Goal: Information Seeking & Learning: Learn about a topic

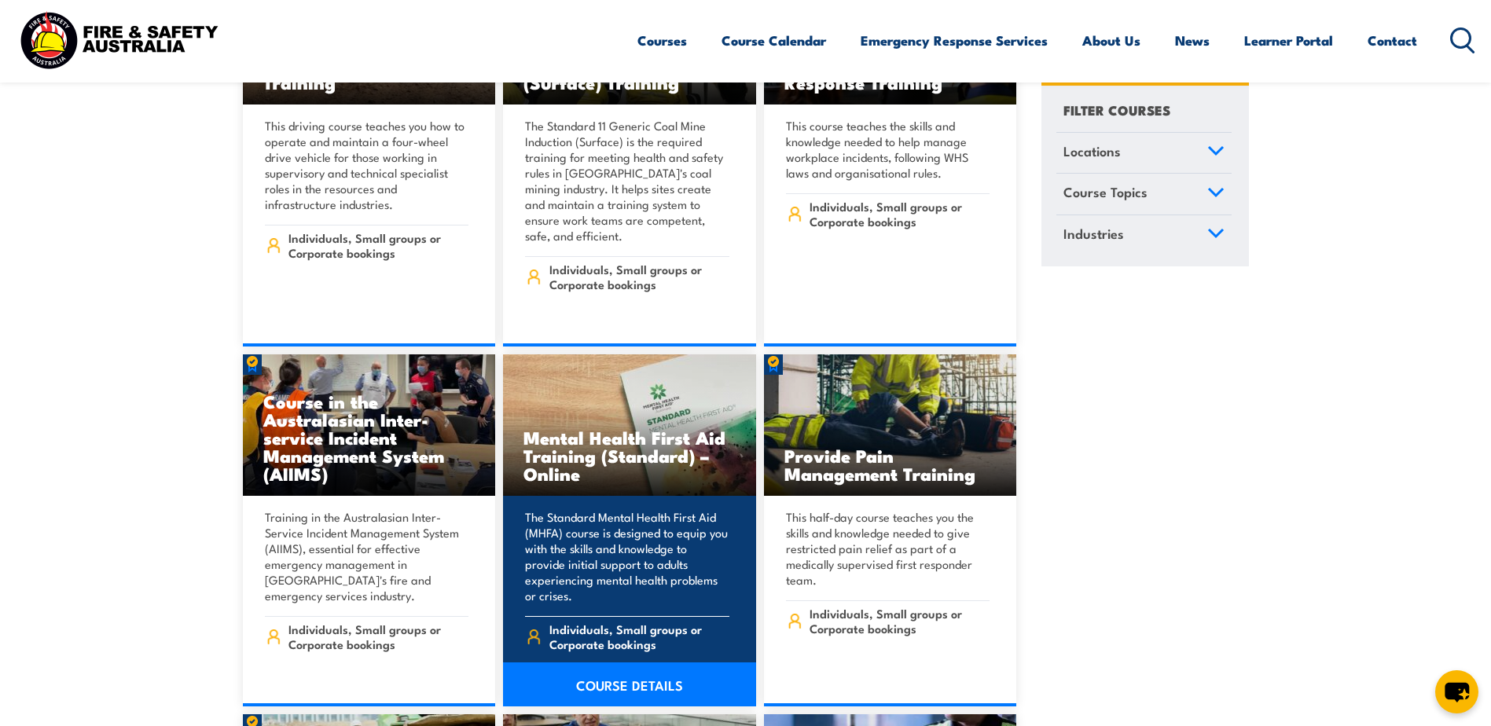
scroll to position [9351, 0]
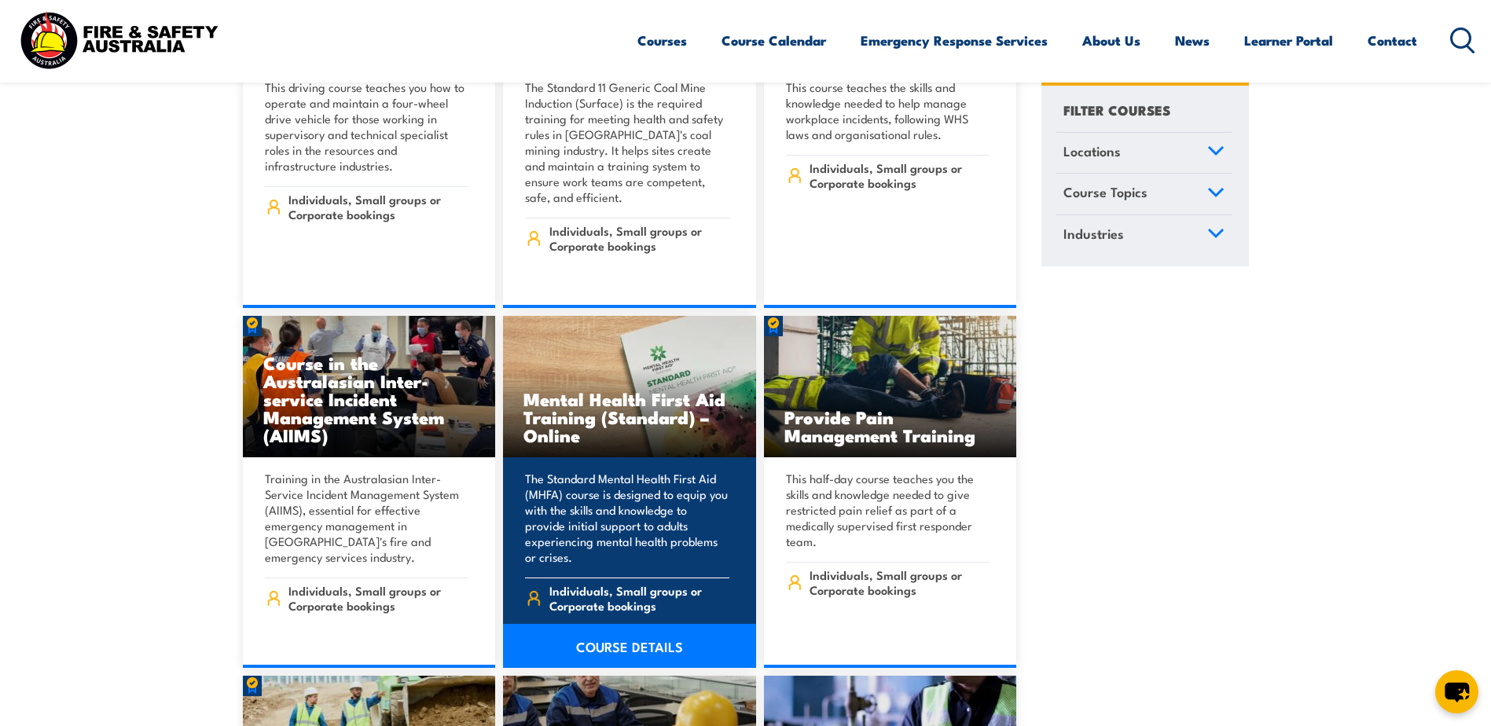
click at [638, 624] on link "COURSE DETAILS" at bounding box center [629, 646] width 253 height 44
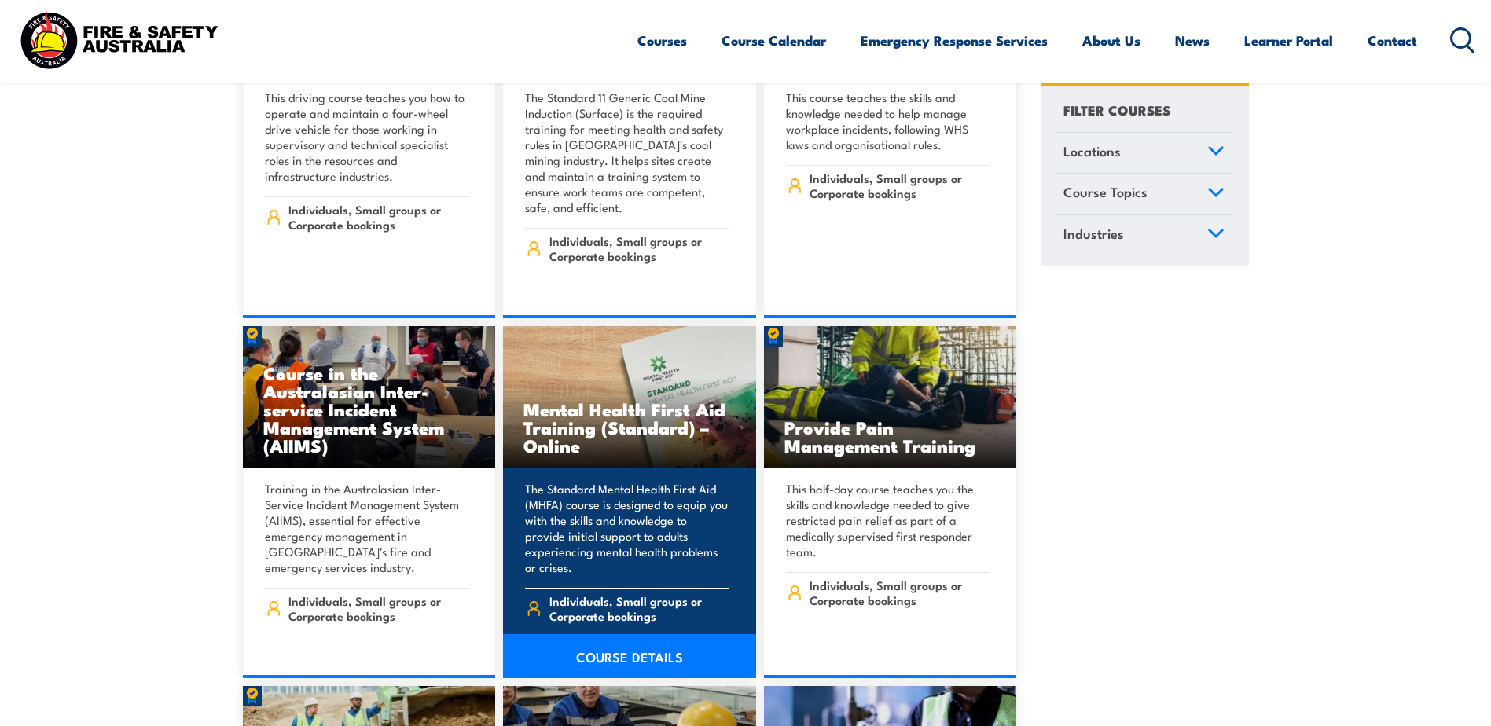
scroll to position [9351, 0]
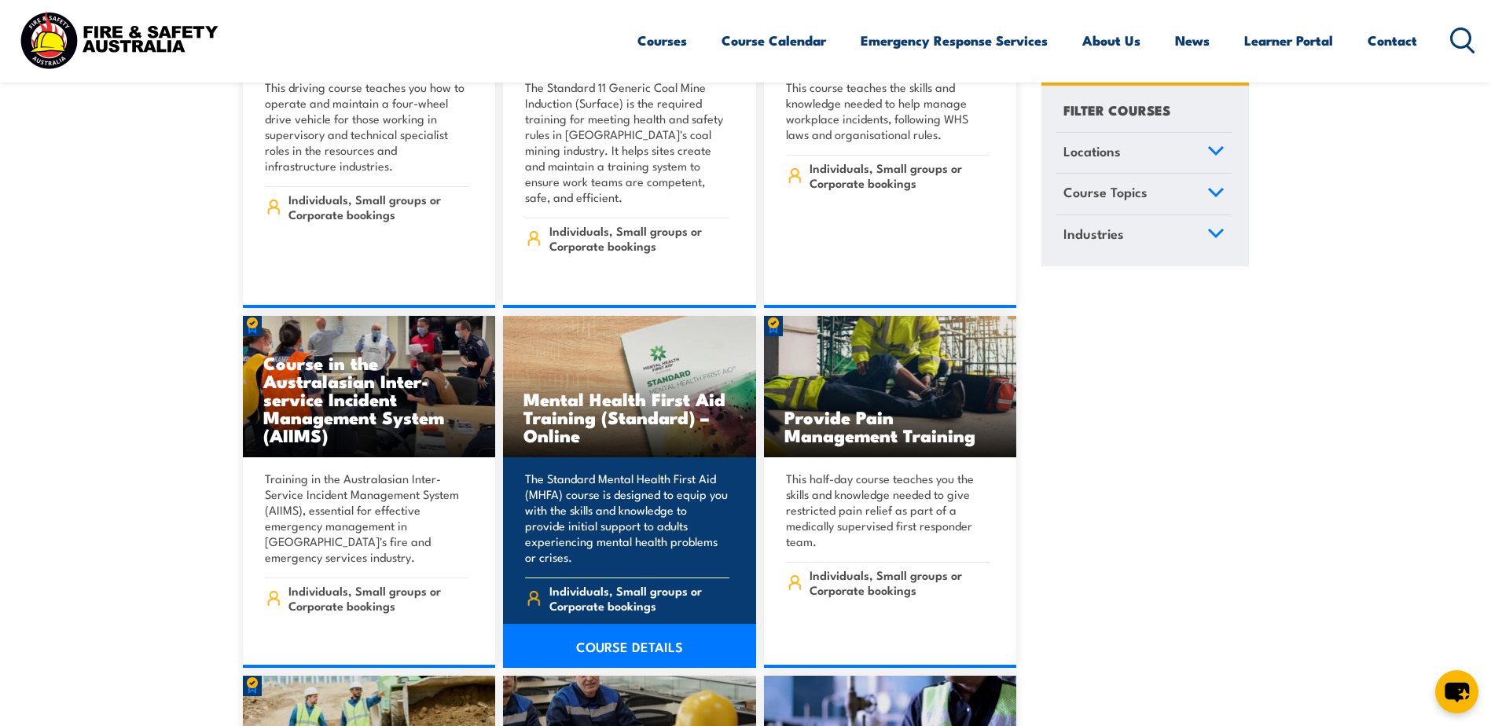
click at [634, 624] on link "COURSE DETAILS" at bounding box center [629, 646] width 253 height 44
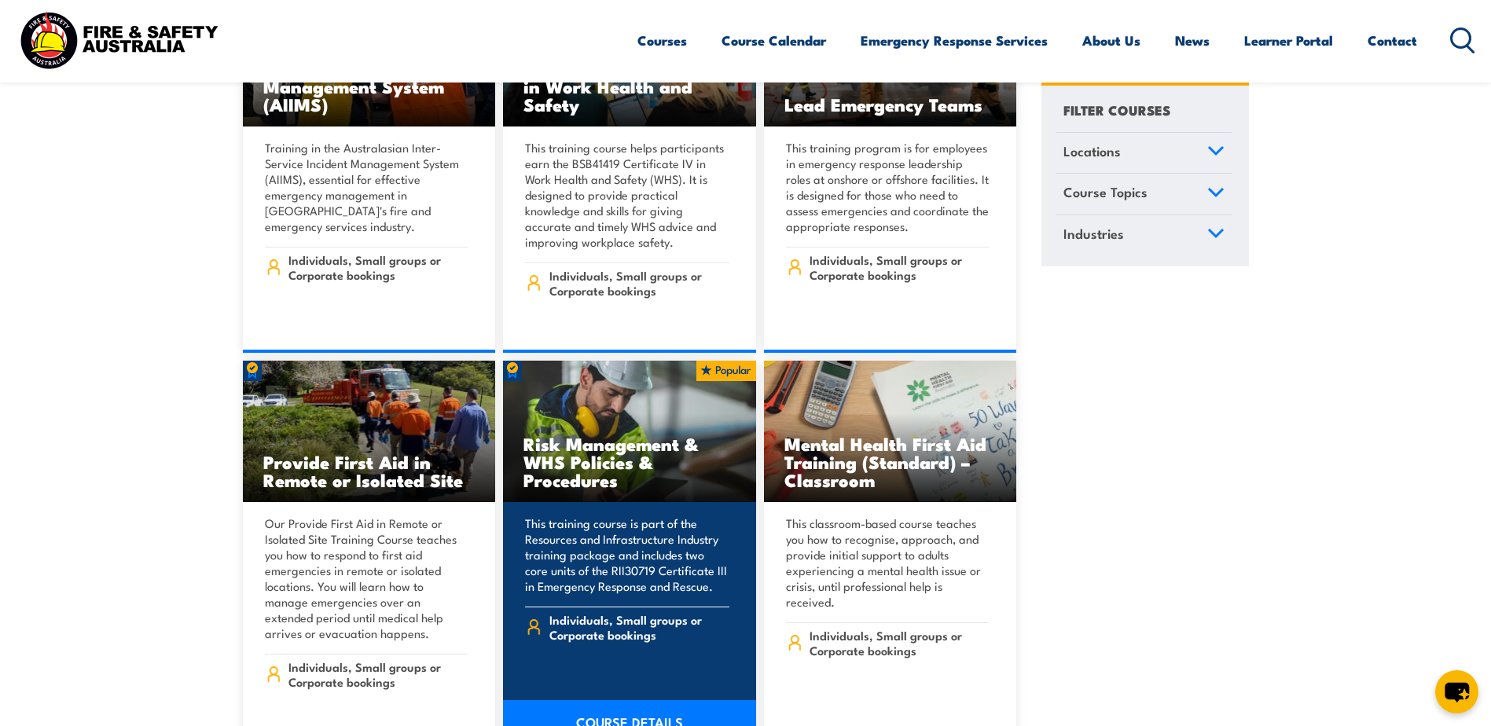
scroll to position [10372, 0]
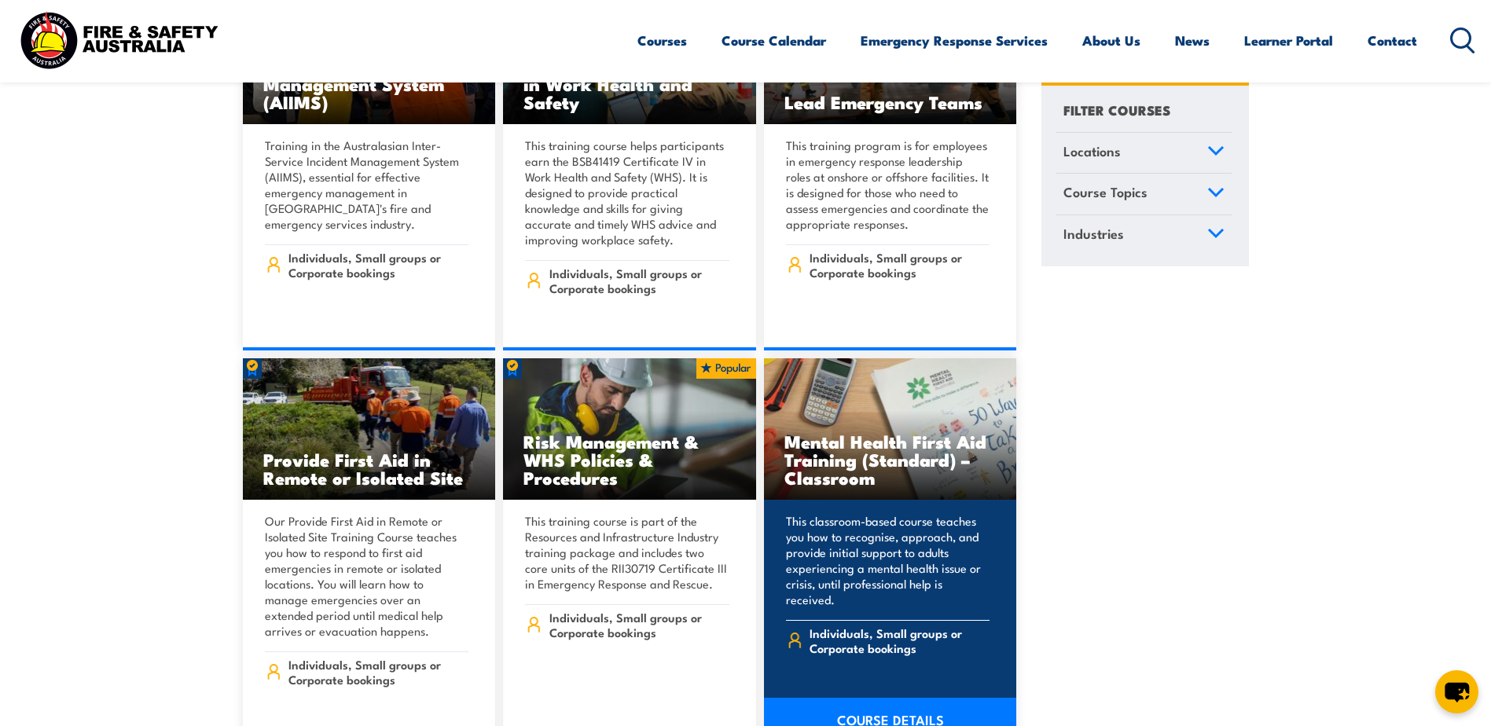
click at [858, 698] on link "COURSE DETAILS" at bounding box center [890, 720] width 253 height 44
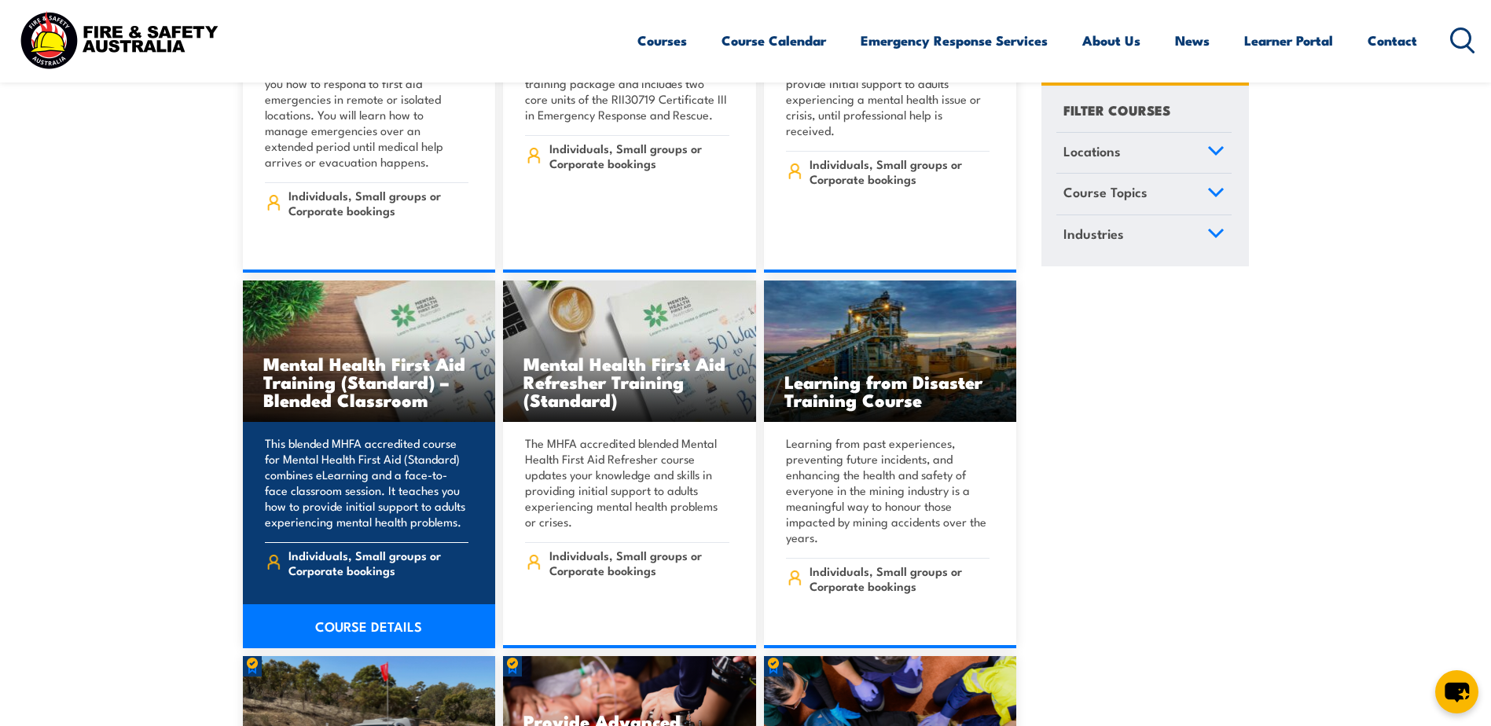
scroll to position [10844, 0]
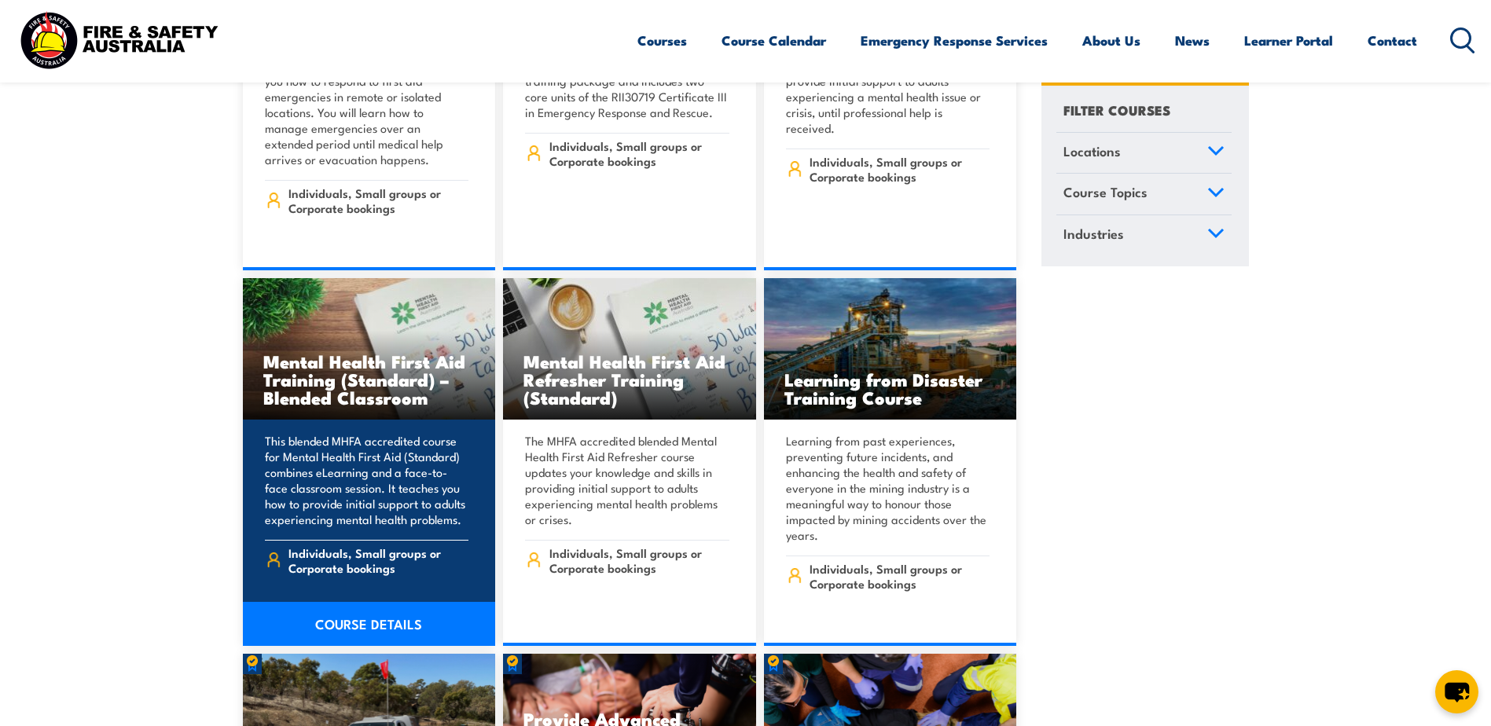
click at [411, 602] on link "COURSE DETAILS" at bounding box center [369, 624] width 253 height 44
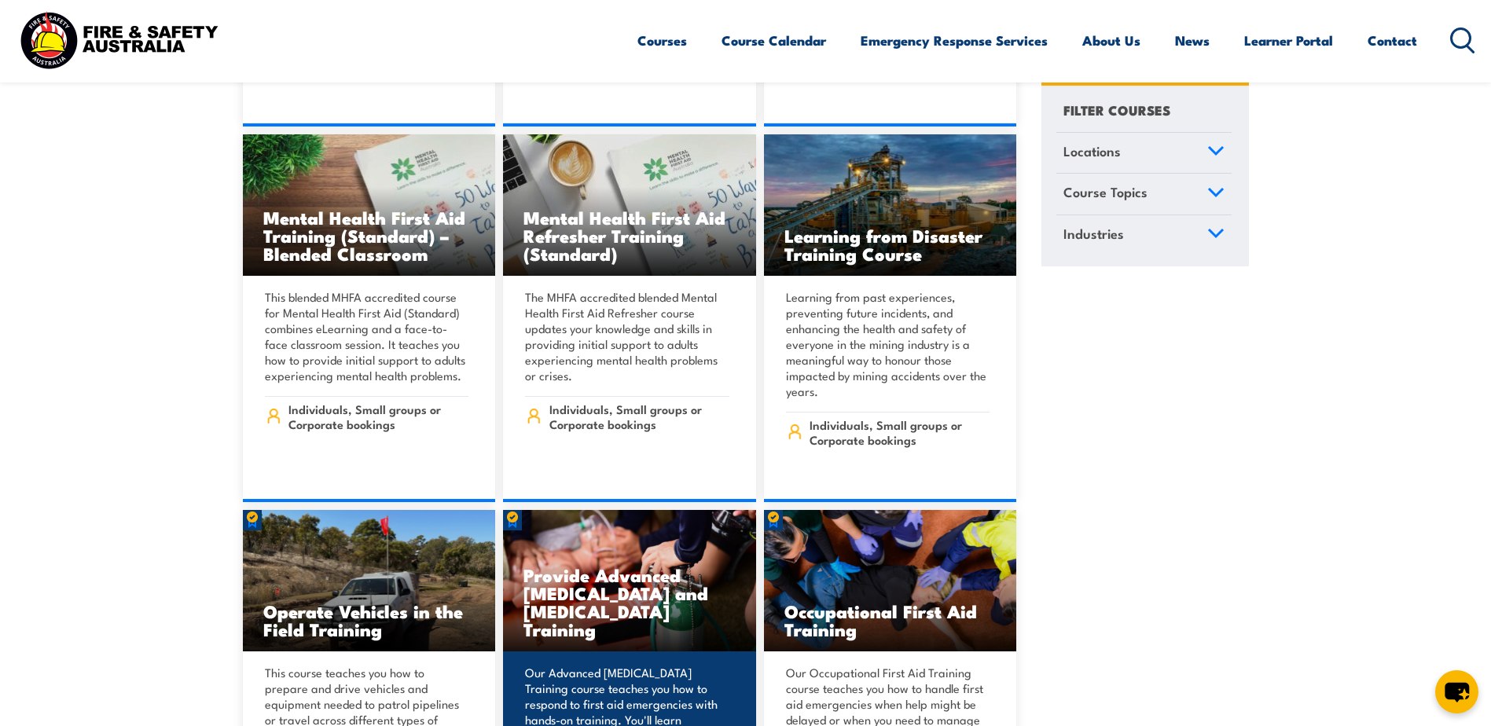
scroll to position [11001, 0]
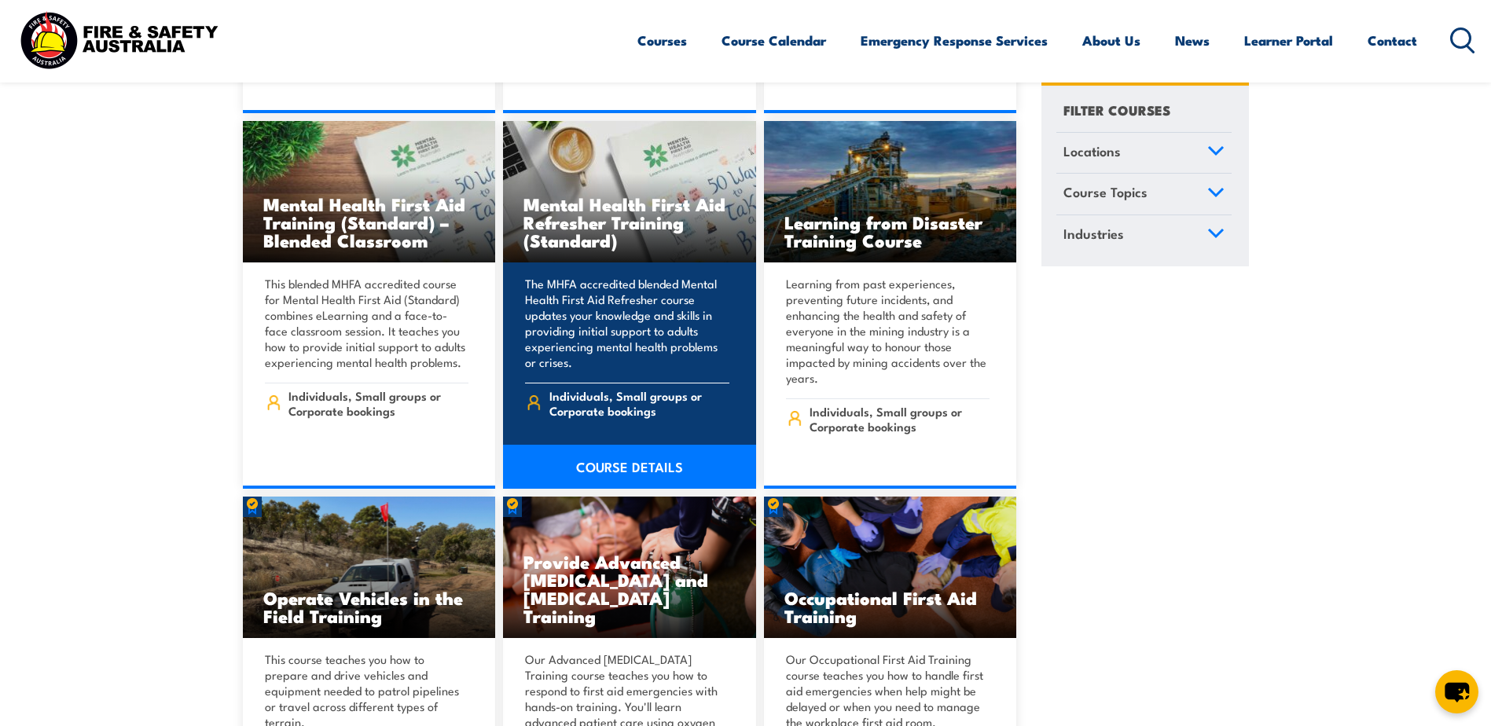
click at [611, 445] on link "COURSE DETAILS" at bounding box center [629, 467] width 253 height 44
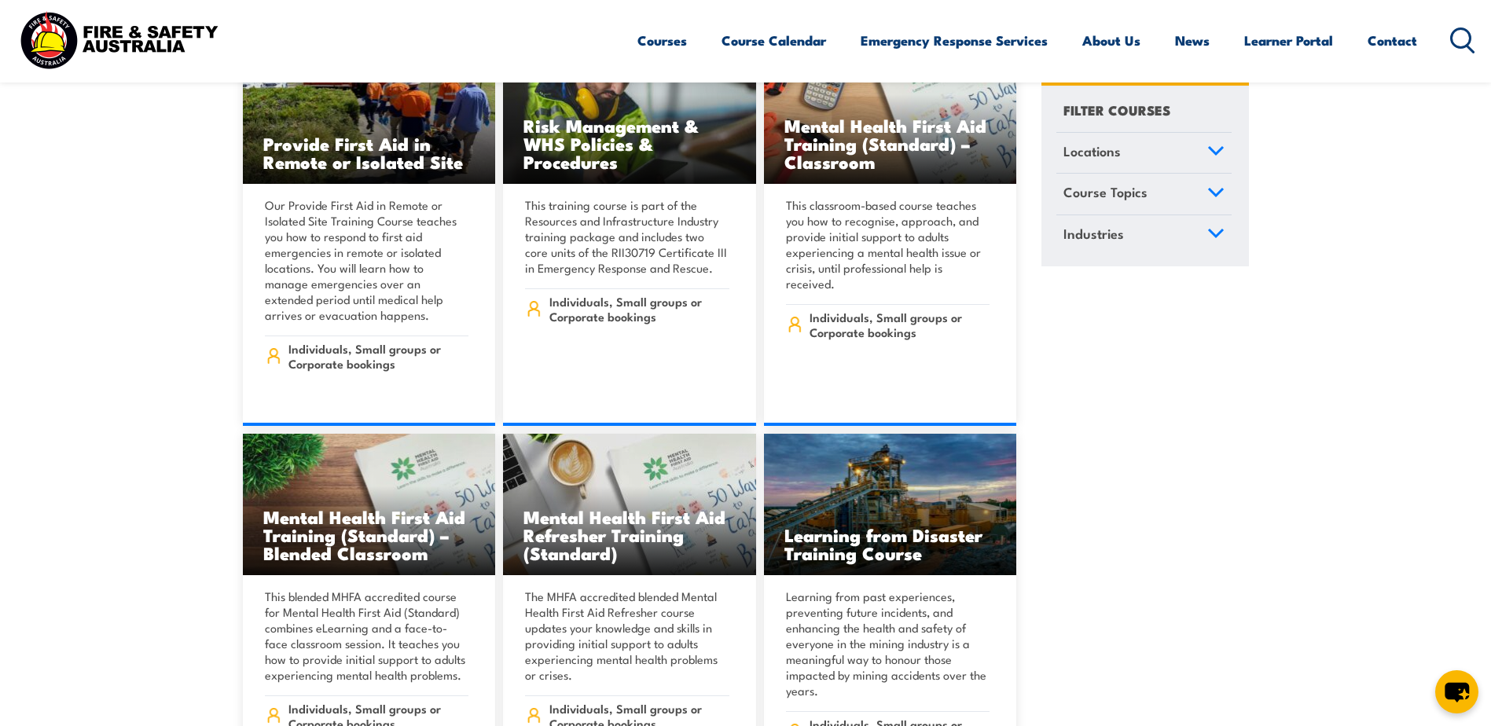
scroll to position [10687, 0]
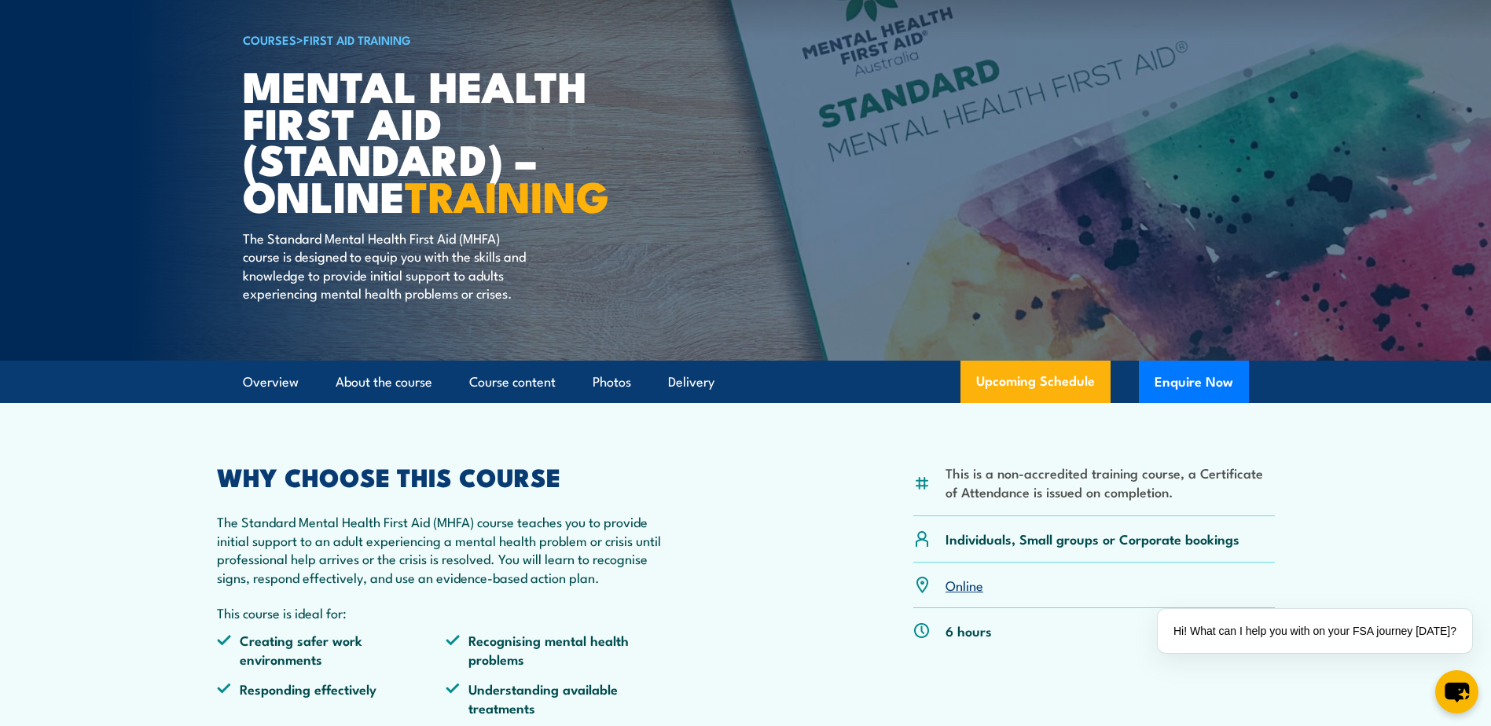
scroll to position [79, 0]
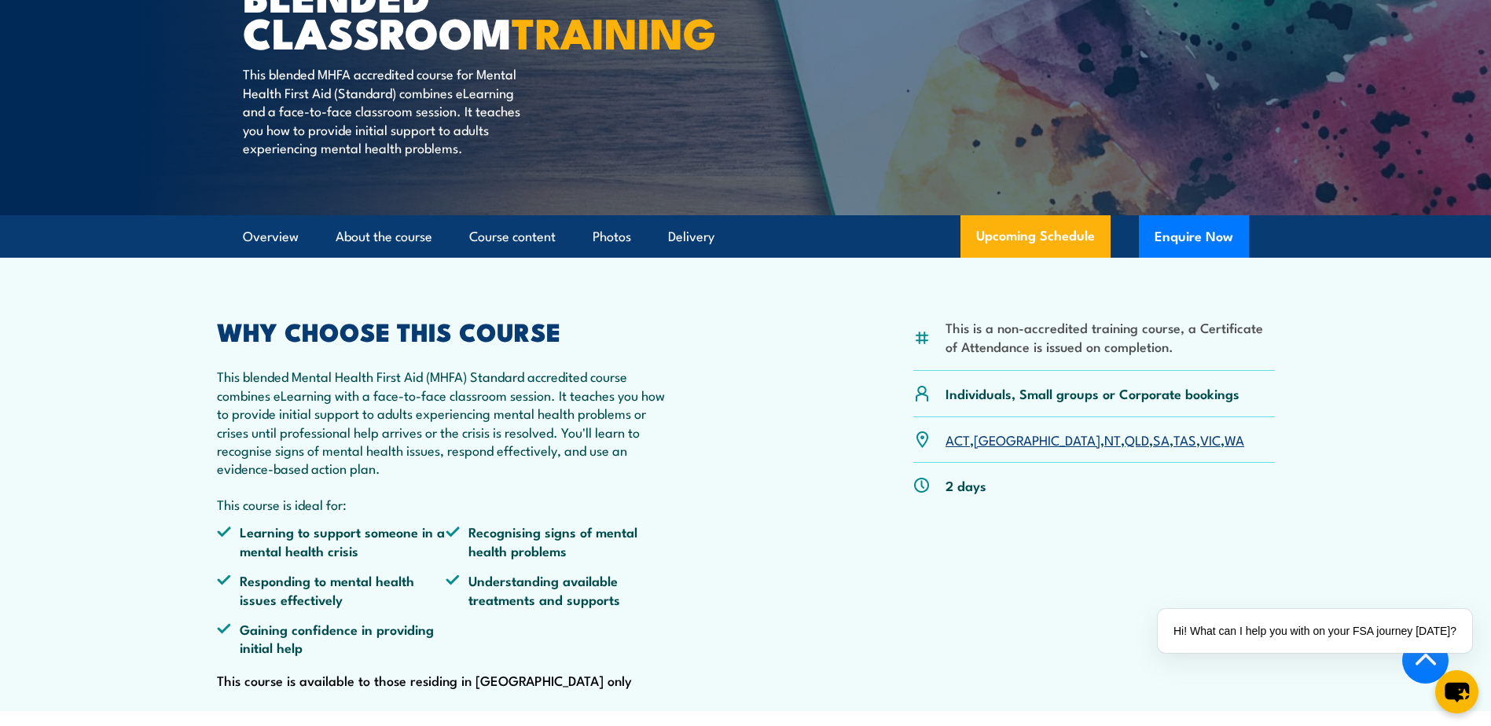
scroll to position [314, 0]
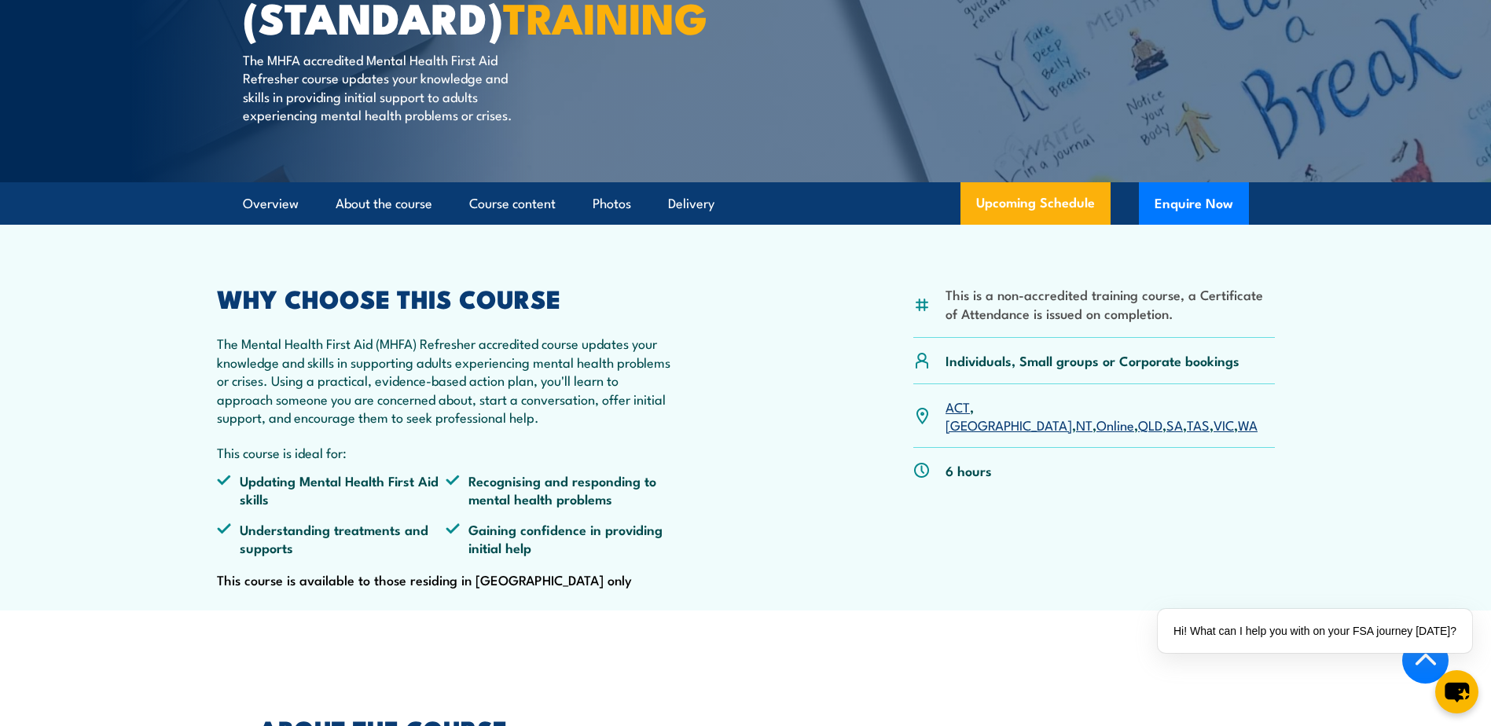
scroll to position [314, 0]
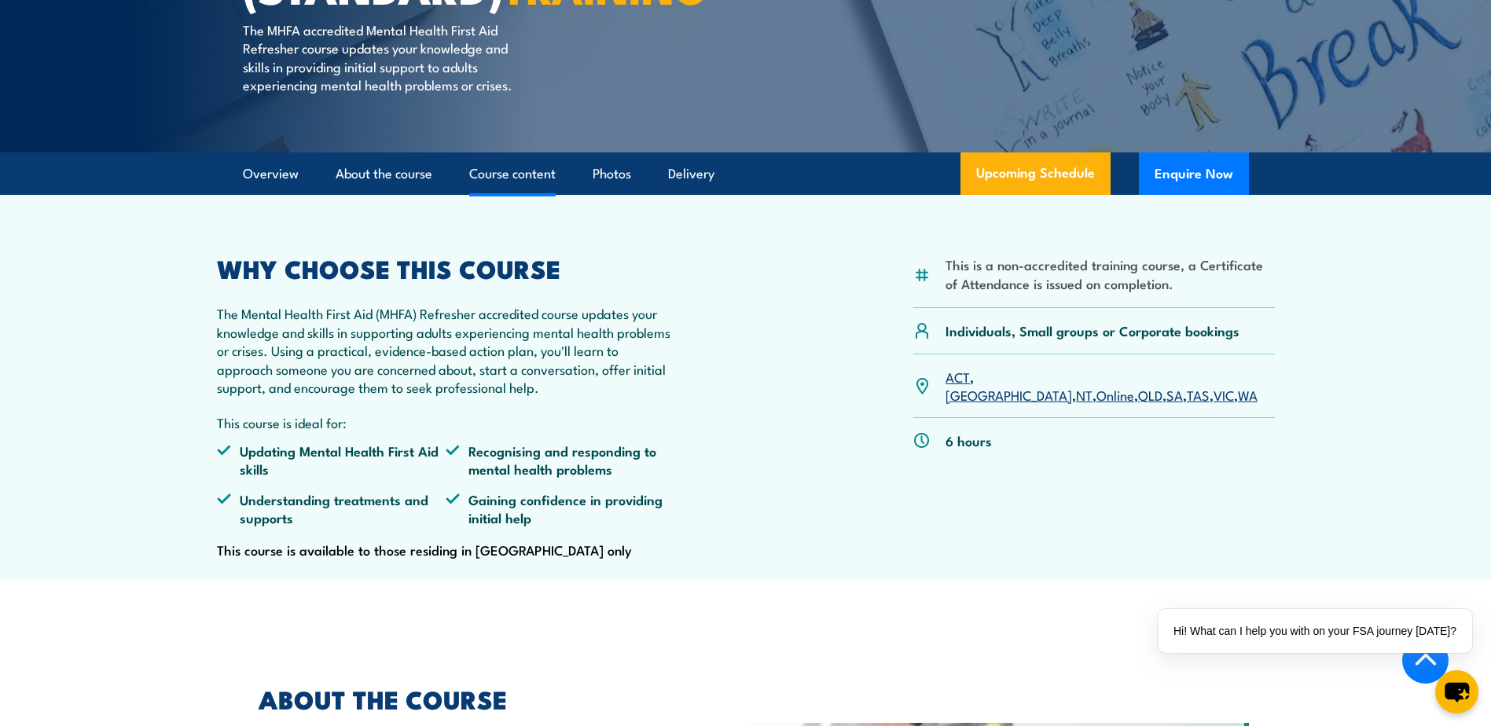
click at [527, 195] on link "Course content" at bounding box center [512, 174] width 86 height 42
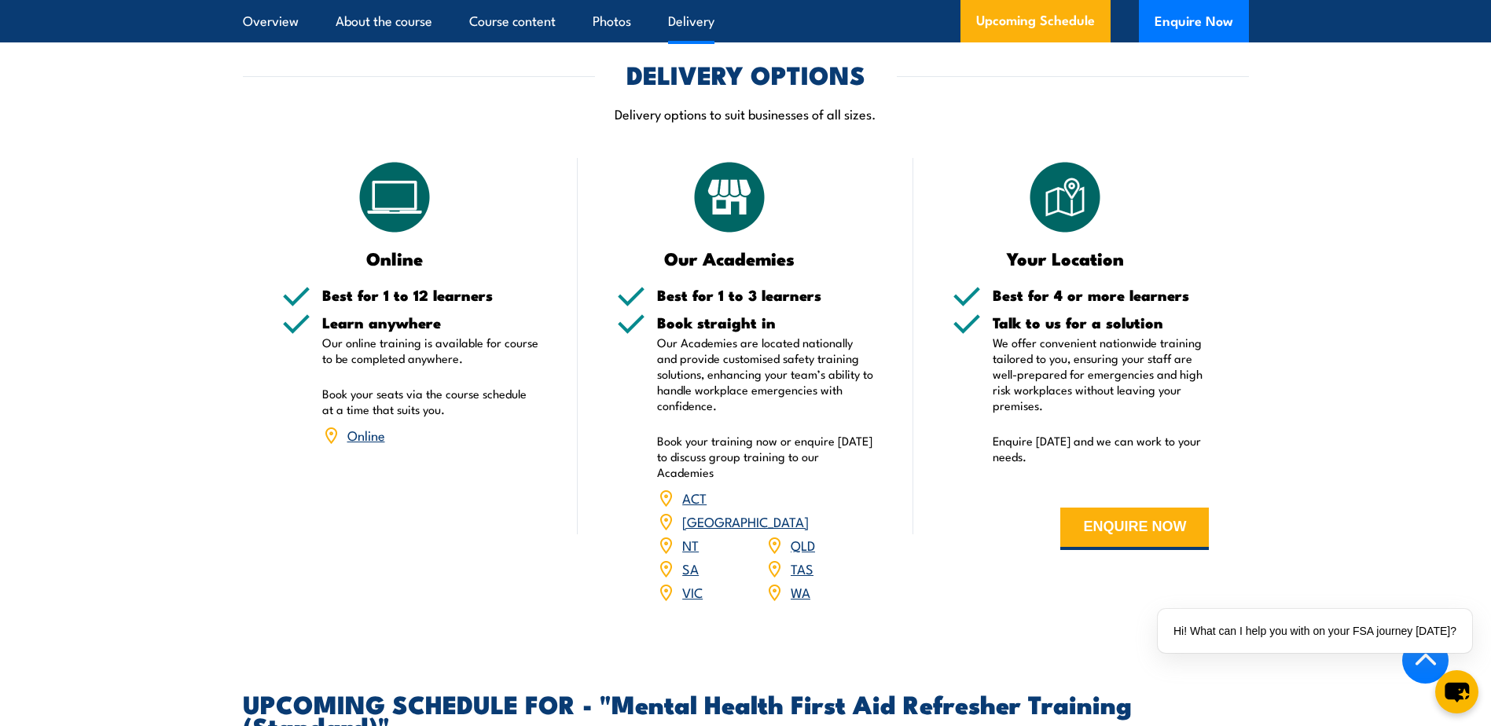
scroll to position [2262, 0]
